Goal: Find contact information: Find contact information

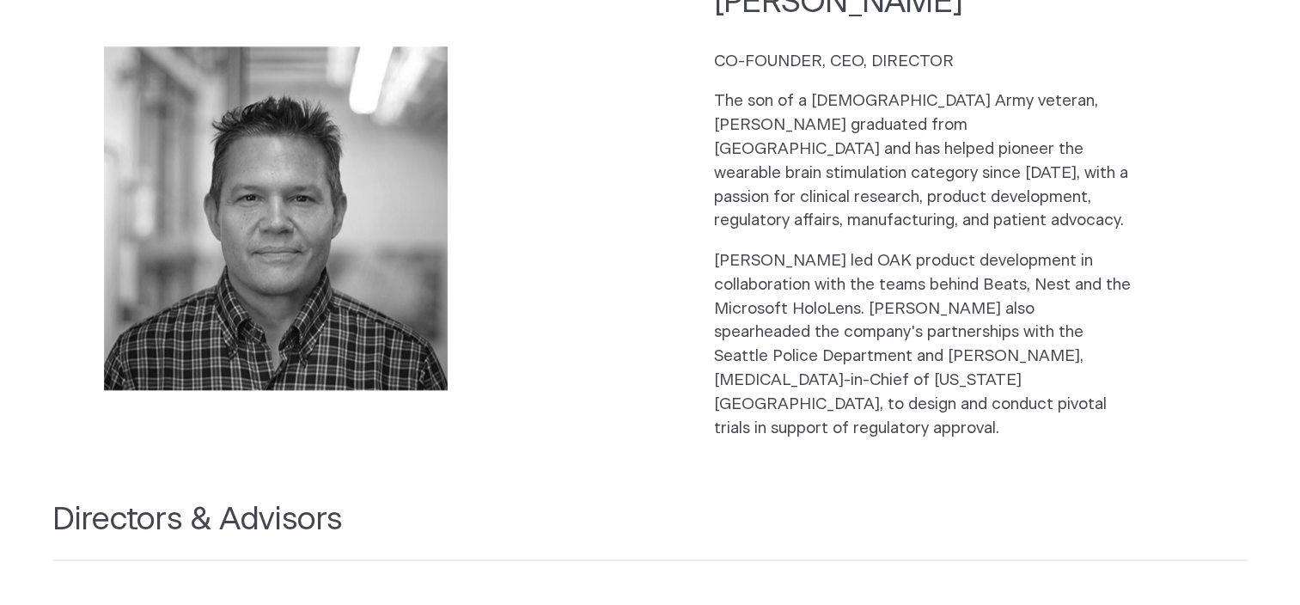
scroll to position [1804, 0]
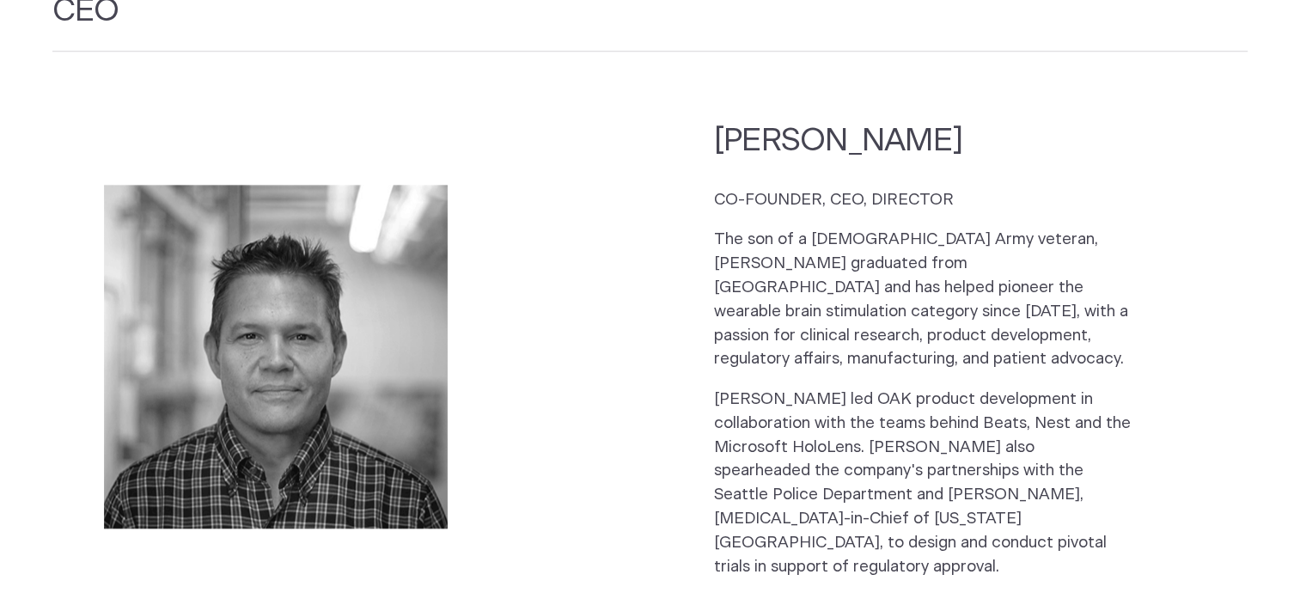
drag, startPoint x: 883, startPoint y: 118, endPoint x: 717, endPoint y: 120, distance: 166.7
click at [717, 120] on h2 "[PERSON_NAME]" at bounding box center [923, 140] width 418 height 42
copy h2 "[PERSON_NAME]"
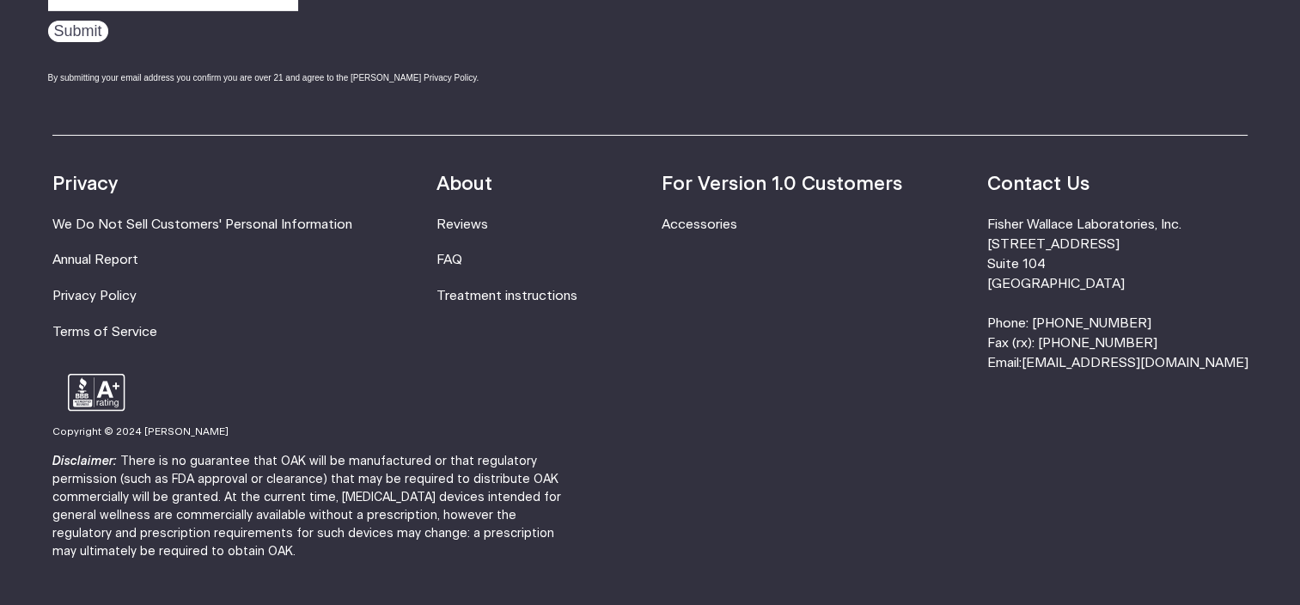
scroll to position [5708, 0]
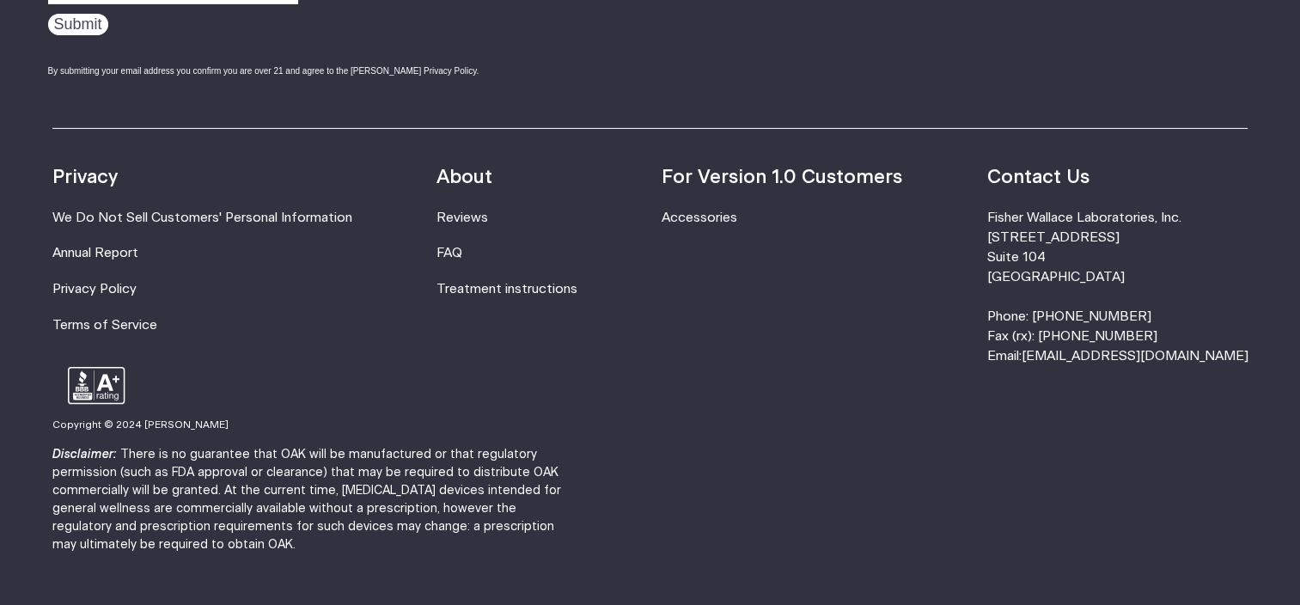
drag, startPoint x: 1162, startPoint y: 213, endPoint x: 1046, endPoint y: 153, distance: 131.4
click at [1046, 153] on div "Resources Accessories Privacy We Do Not Sell Customers' Personal Information An…" at bounding box center [650, 247] width 1196 height 239
copy li "[PERSON_NAME] Laboratories, Inc. [STREET_ADDRESS]"
drag, startPoint x: 1180, startPoint y: 251, endPoint x: 1095, endPoint y: 258, distance: 85.3
click at [1095, 258] on li "[PERSON_NAME] Laboratories, Inc. [STREET_ADDRESS] Phone: [PHONE_NUMBER] Fax (rx…" at bounding box center [1116, 287] width 261 height 159
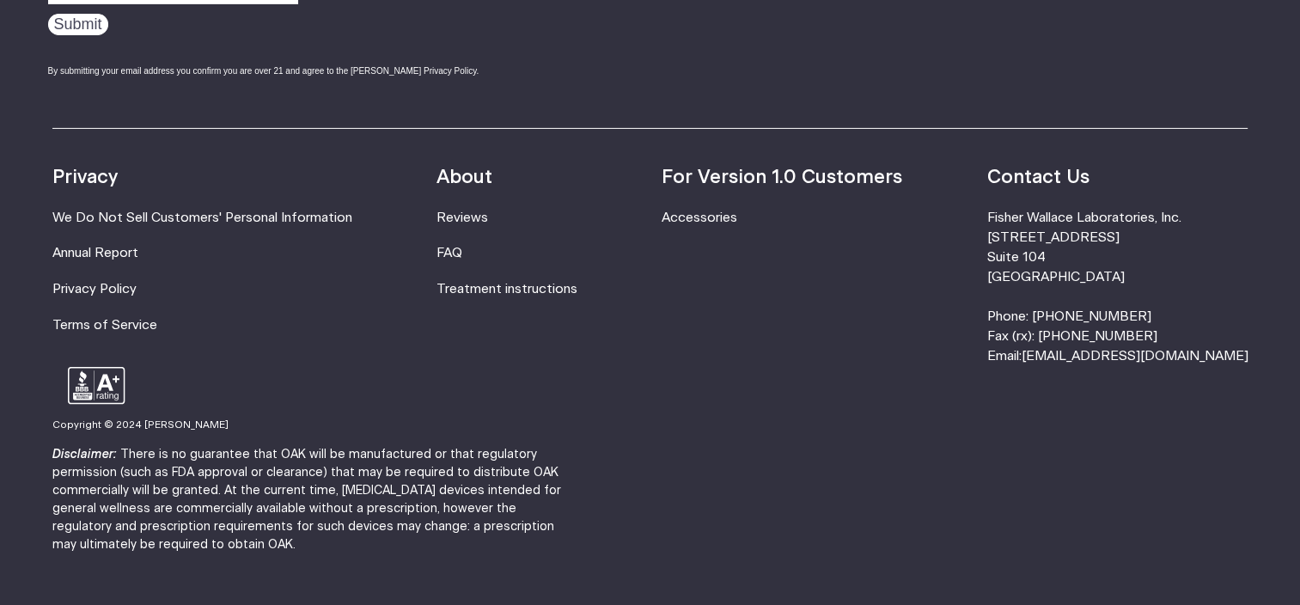
copy li "800.692.4380"
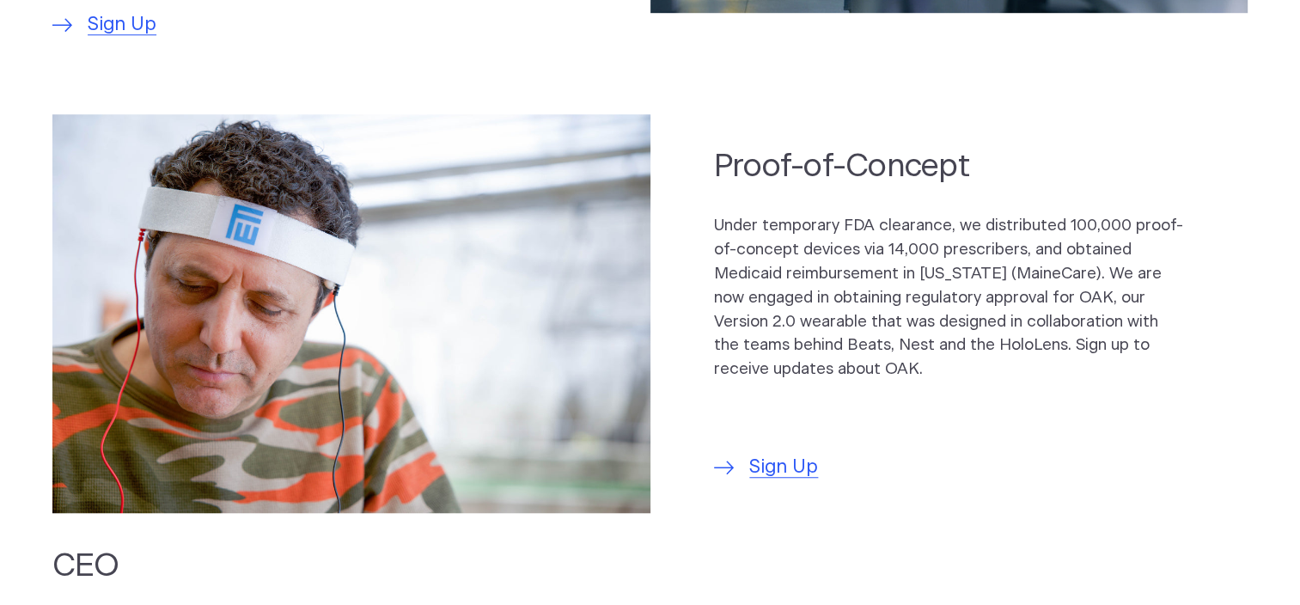
scroll to position [1289, 0]
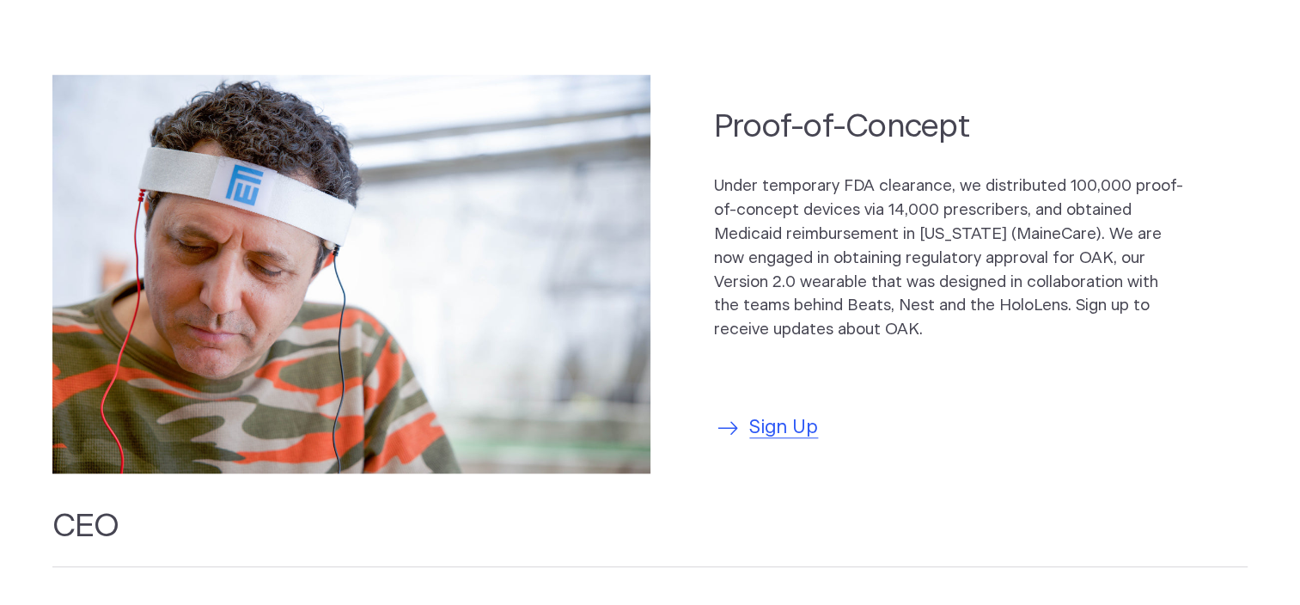
click at [790, 414] on span "Sign Up" at bounding box center [783, 428] width 69 height 28
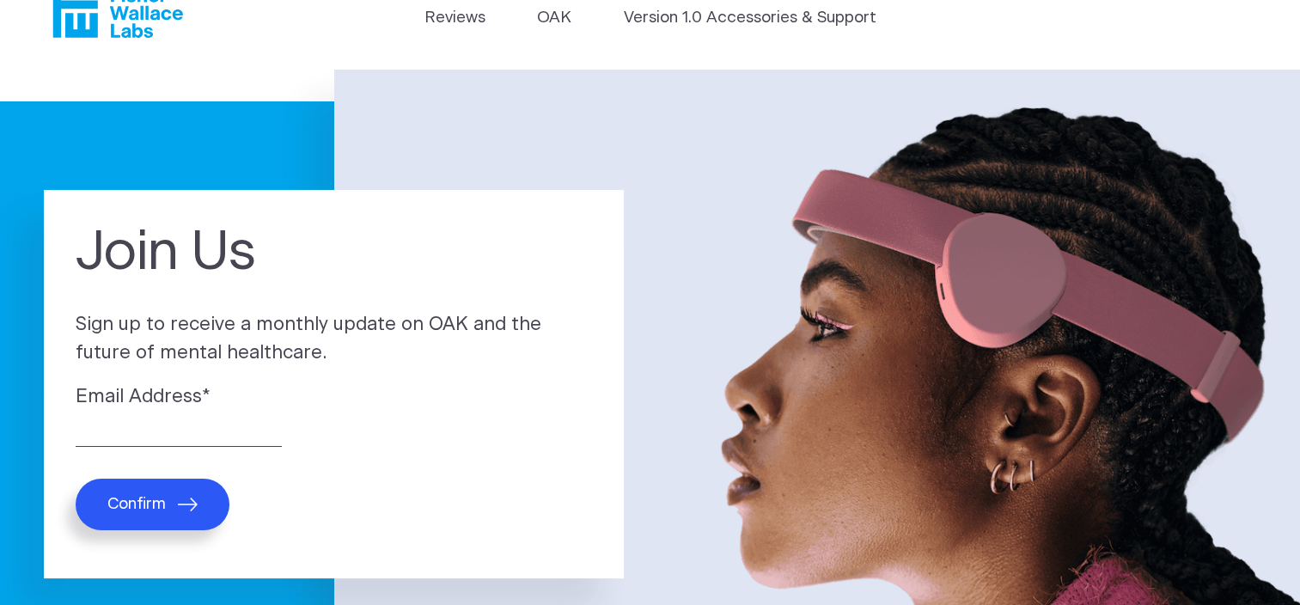
scroll to position [86, 0]
